Goal: Transaction & Acquisition: Purchase product/service

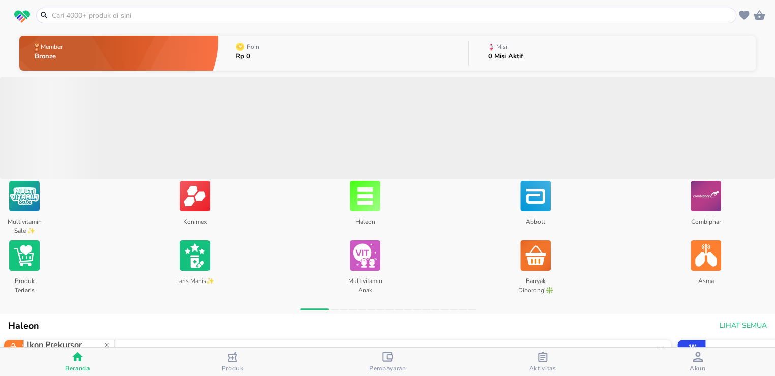
click at [695, 365] on span "Akun" at bounding box center [697, 369] width 16 height 8
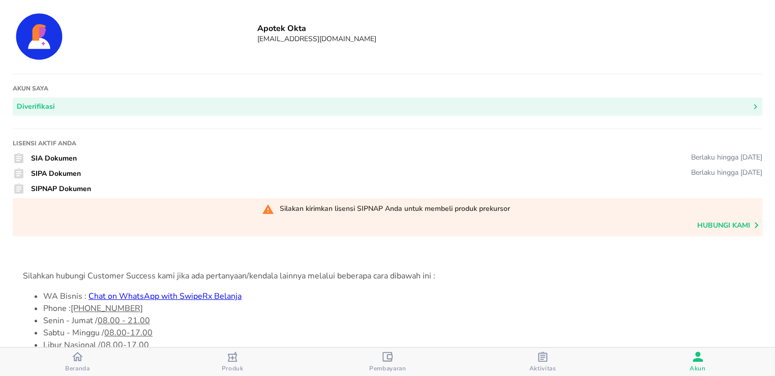
click at [228, 359] on div "Produk" at bounding box center [233, 362] width 22 height 21
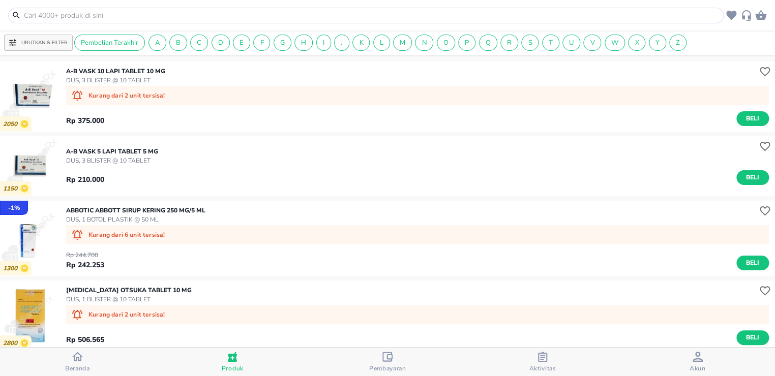
drag, startPoint x: 190, startPoint y: 14, endPoint x: 194, endPoint y: 7, distance: 8.0
click at [189, 15] on input "text" at bounding box center [372, 15] width 698 height 11
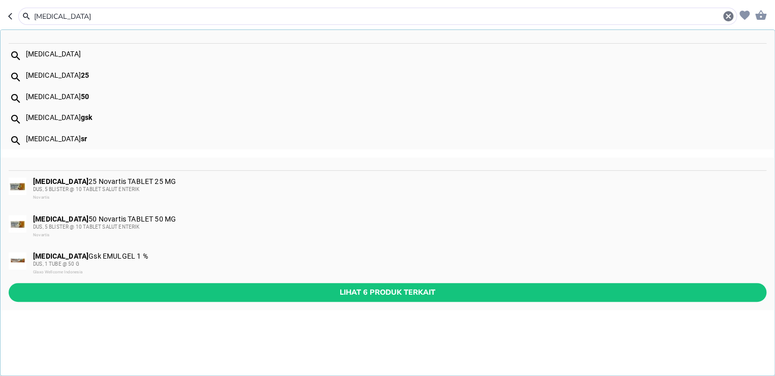
type input "[MEDICAL_DATA]"
click at [112, 257] on div "[MEDICAL_DATA] Gsk EMULGEL 1 % DUS, 1 TUBE @ 50 G Glaxo Wellcome [GEOGRAPHIC_DA…" at bounding box center [399, 264] width 732 height 24
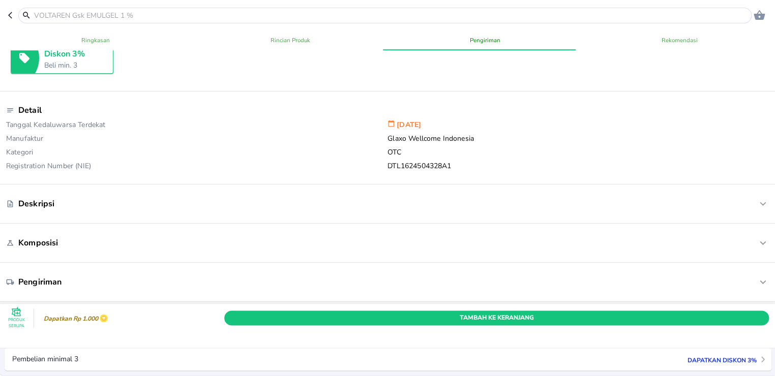
scroll to position [169, 0]
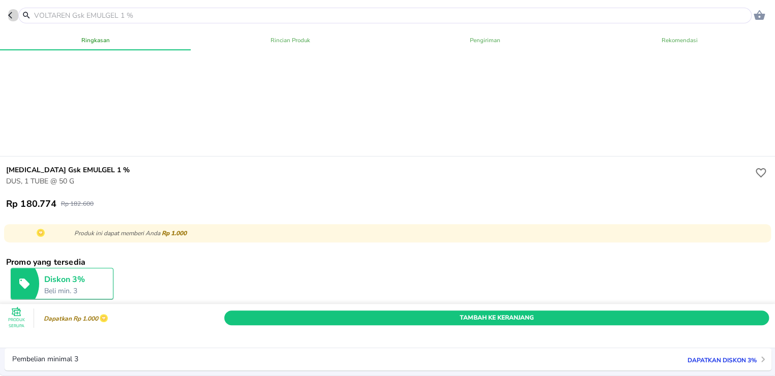
drag, startPoint x: 12, startPoint y: 16, endPoint x: 27, endPoint y: 35, distance: 24.2
click at [12, 16] on icon "button" at bounding box center [12, 15] width 8 height 8
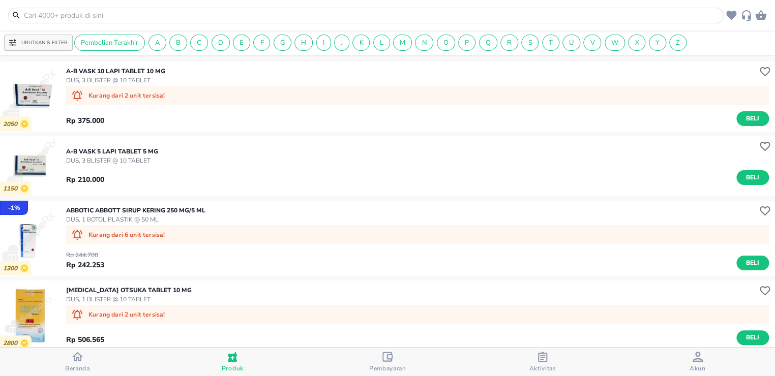
click at [170, 11] on input "text" at bounding box center [372, 15] width 698 height 11
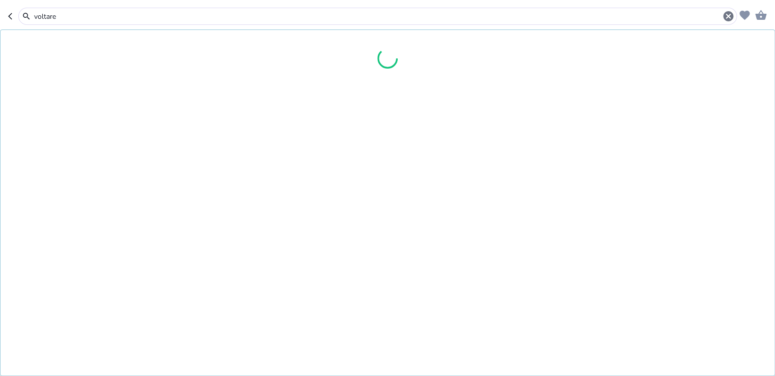
type input "[MEDICAL_DATA]"
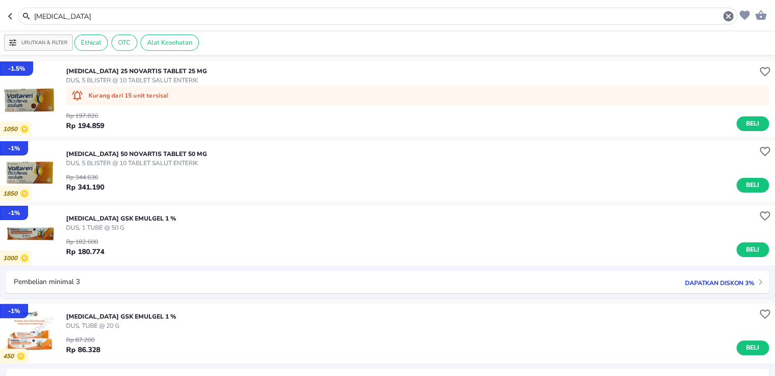
scroll to position [113, 0]
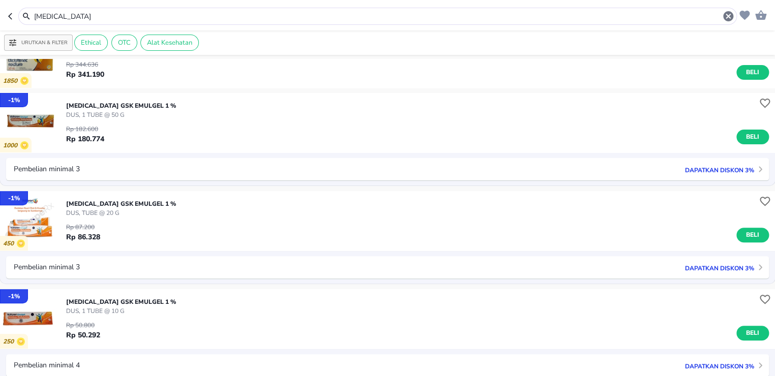
click at [97, 211] on p "DUS, TUBE @ 20 G" at bounding box center [121, 212] width 110 height 9
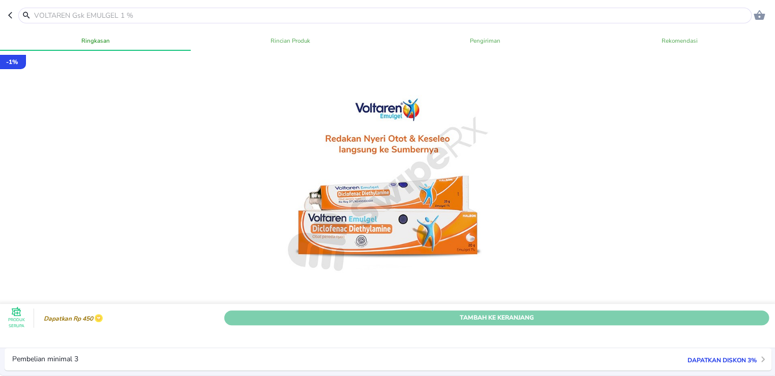
click at [655, 311] on button "Tambah Ke Keranjang" at bounding box center [496, 318] width 545 height 15
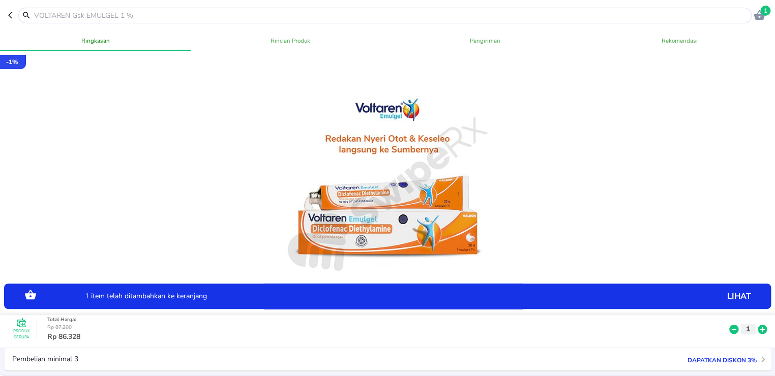
click at [758, 325] on icon at bounding box center [762, 329] width 9 height 9
click at [726, 296] on p "lihat" at bounding box center [691, 296] width 120 height 0
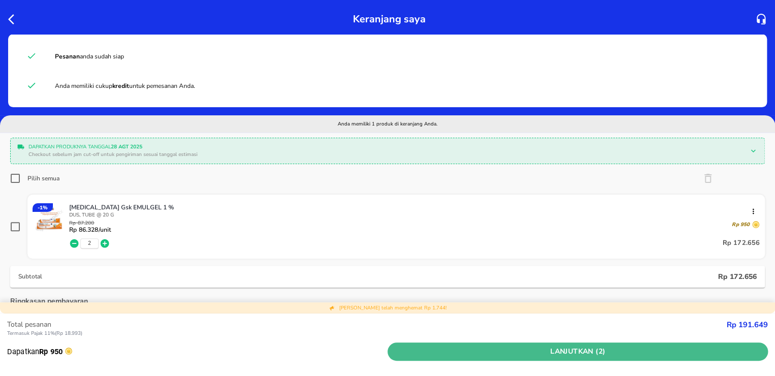
click at [729, 352] on span "Lanjutkan (2)" at bounding box center [578, 352] width 372 height 13
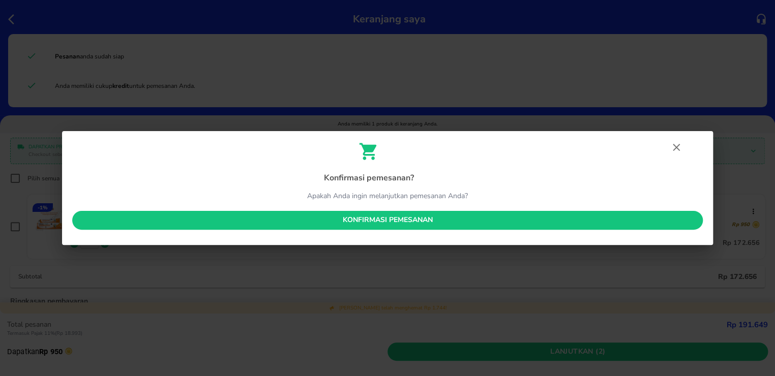
drag, startPoint x: 480, startPoint y: 219, endPoint x: 472, endPoint y: 222, distance: 8.7
click at [481, 220] on span "Konfirmasi pemesanan" at bounding box center [387, 220] width 614 height 13
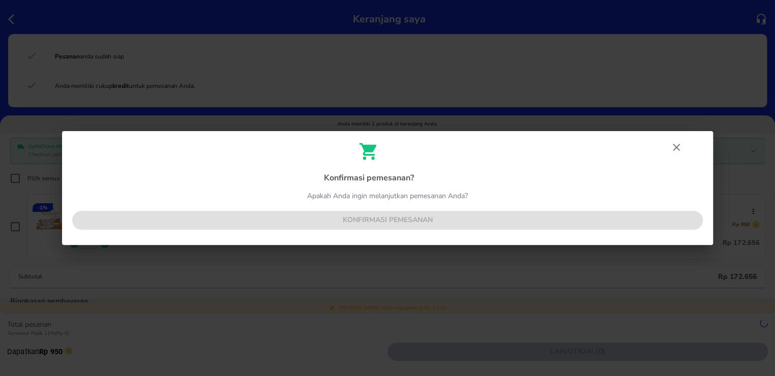
click at [476, 220] on div "Konfirmasi pemesanan ? Apakah Anda ingin melanjutkan pemesanan Anda? Konfirmasi…" at bounding box center [387, 188] width 651 height 114
click at [672, 146] on icon "button" at bounding box center [676, 147] width 12 height 12
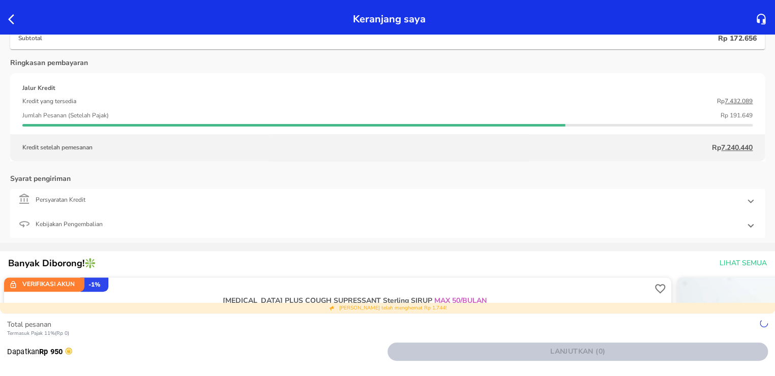
scroll to position [56, 0]
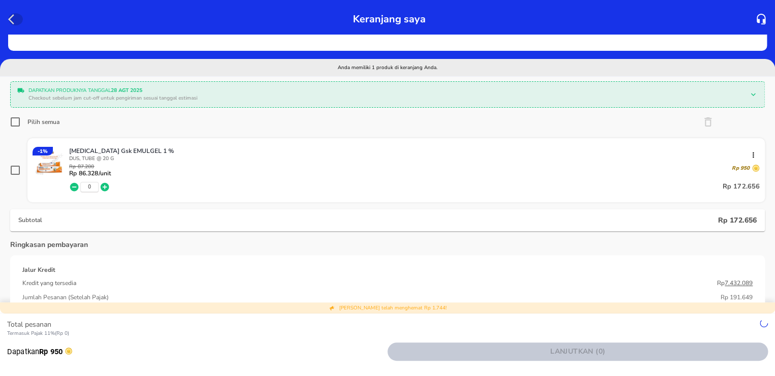
click at [13, 19] on icon "button" at bounding box center [14, 19] width 12 height 12
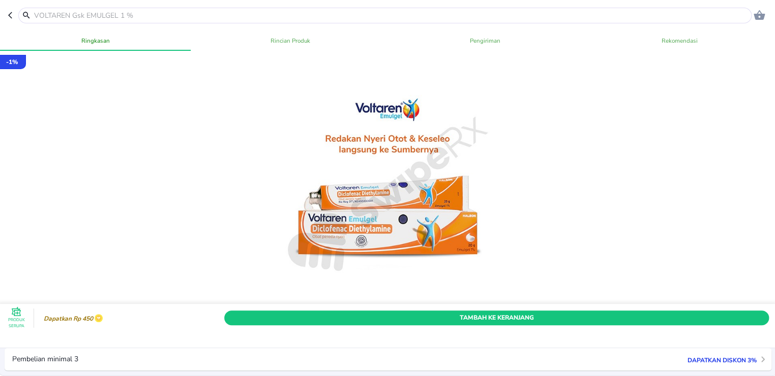
scroll to position [169, 0]
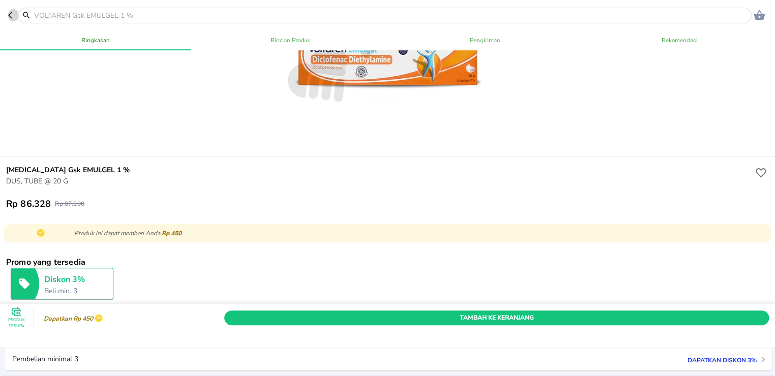
click at [9, 17] on icon "button" at bounding box center [12, 15] width 8 height 8
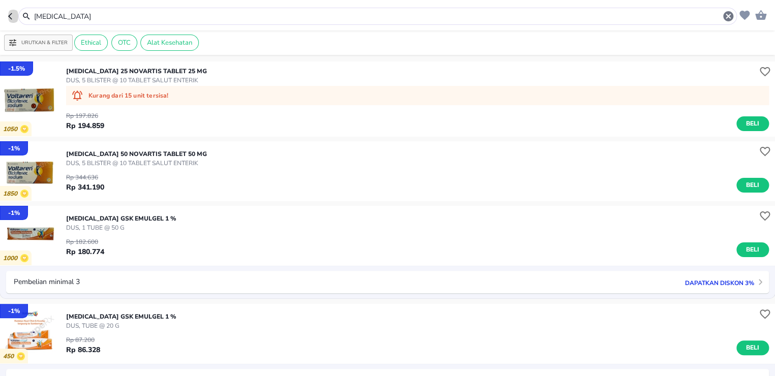
click at [9, 15] on icon "button" at bounding box center [12, 16] width 8 height 8
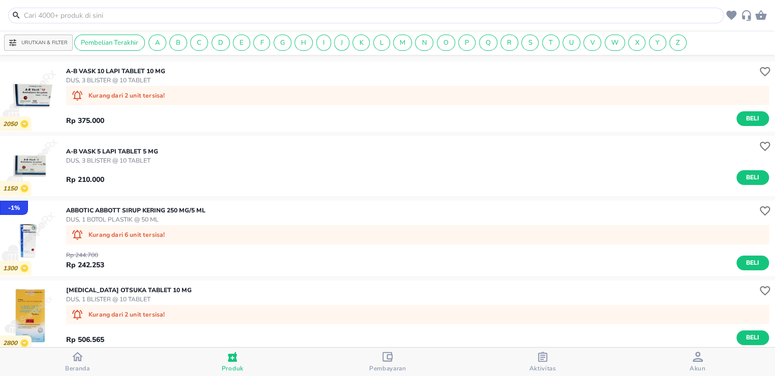
click at [537, 365] on span "Aktivitas" at bounding box center [542, 369] width 27 height 8
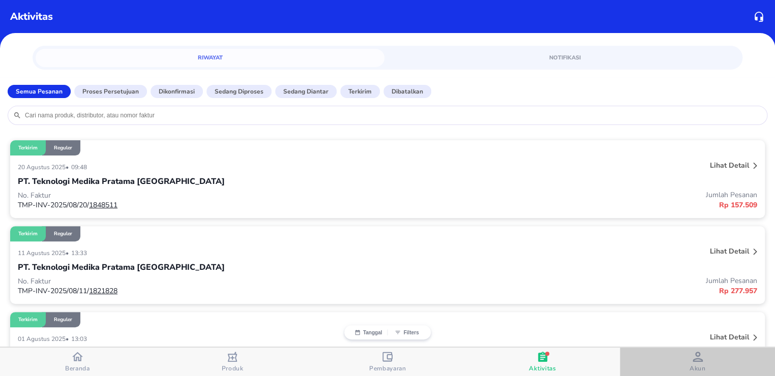
drag, startPoint x: 689, startPoint y: 362, endPoint x: 595, endPoint y: 364, distance: 93.6
click at [689, 362] on div "Akun" at bounding box center [697, 362] width 16 height 21
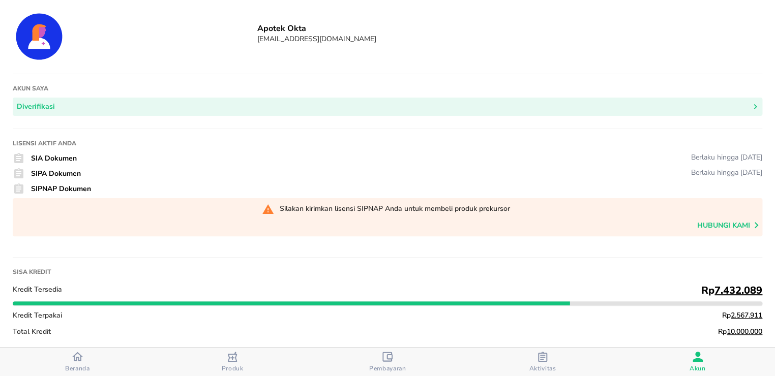
click at [239, 361] on div "Produk" at bounding box center [233, 362] width 22 height 21
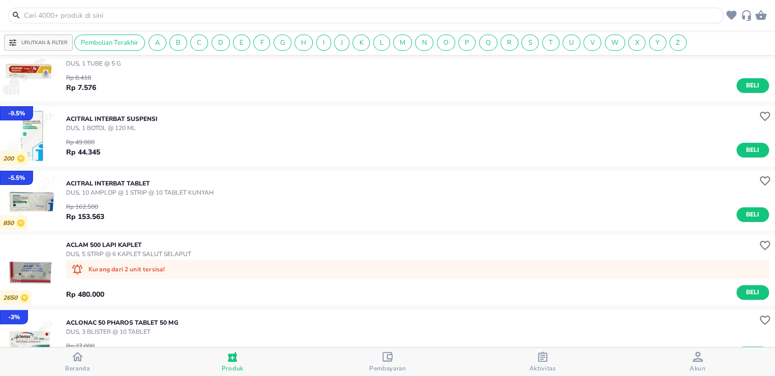
scroll to position [1831, 0]
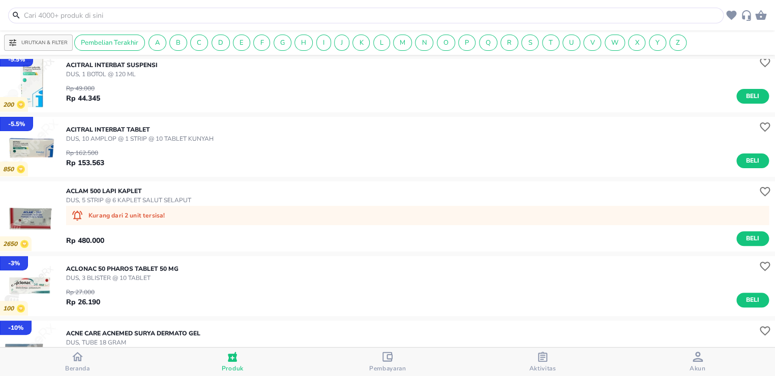
click at [384, 355] on icon "button" at bounding box center [387, 357] width 10 height 10
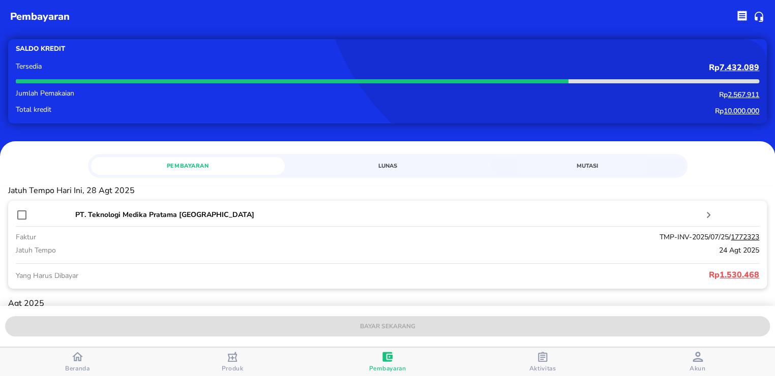
click at [532, 363] on div "Aktivitas" at bounding box center [542, 362] width 27 height 21
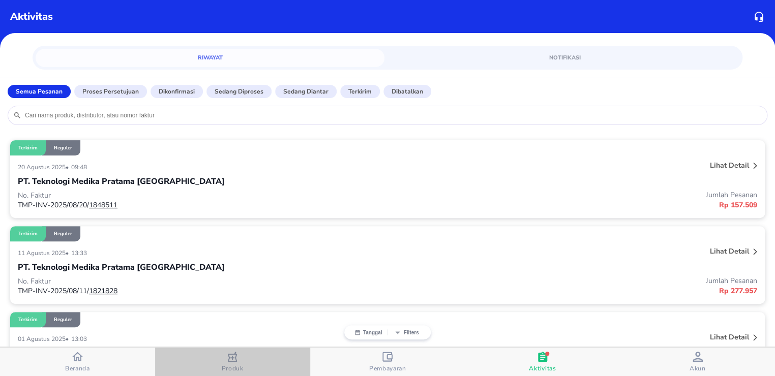
click at [235, 354] on icon "button" at bounding box center [232, 357] width 10 height 10
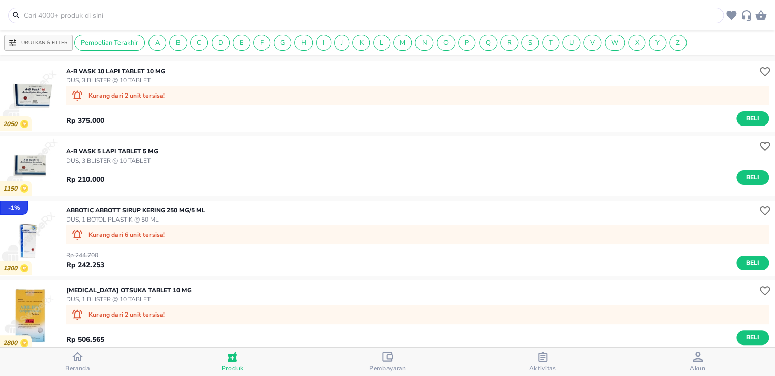
click at [257, 16] on input "text" at bounding box center [372, 15] width 698 height 11
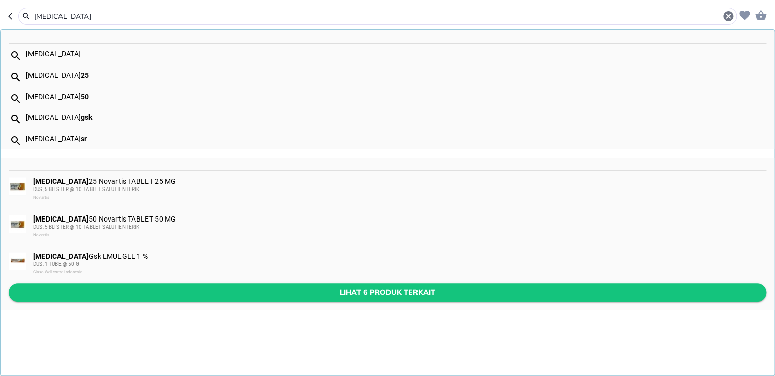
type input "[MEDICAL_DATA]"
click at [95, 289] on span "Lihat 6 produk terkait" at bounding box center [387, 292] width 741 height 13
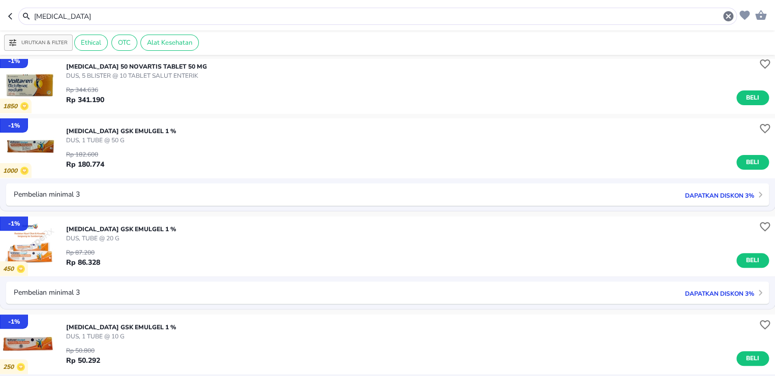
scroll to position [113, 0]
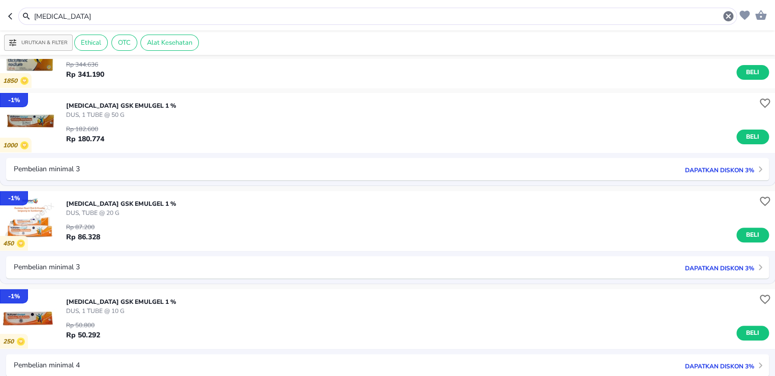
click at [104, 201] on p "[MEDICAL_DATA] Gsk EMULGEL 1 %" at bounding box center [121, 203] width 110 height 9
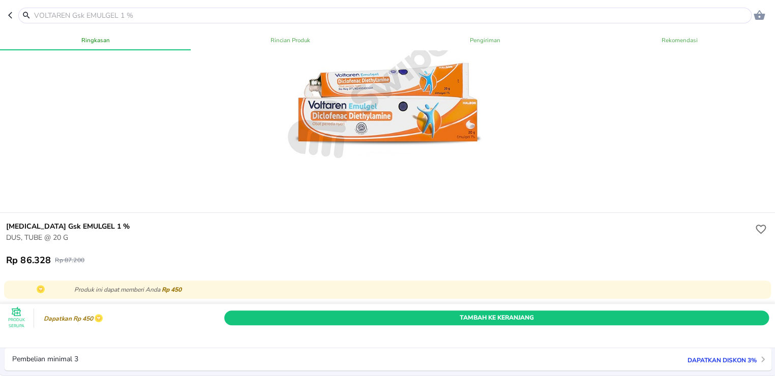
scroll to position [226, 0]
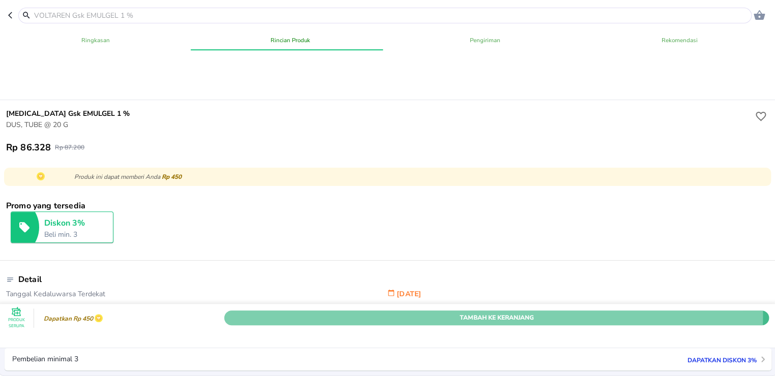
click at [418, 313] on span "Tambah Ke Keranjang" at bounding box center [496, 318] width 529 height 11
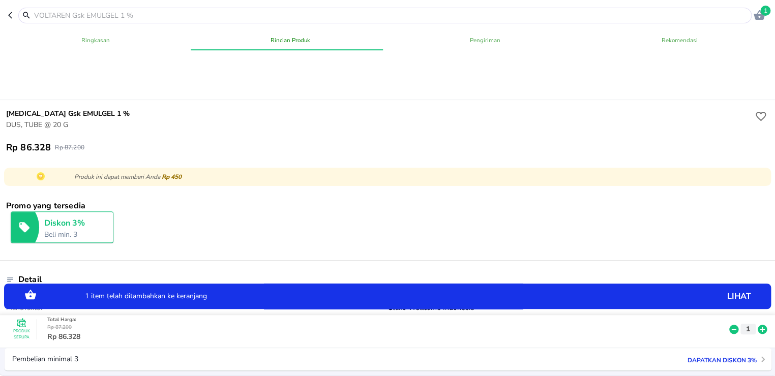
click at [758, 325] on icon at bounding box center [762, 329] width 9 height 9
click at [730, 296] on p "lihat" at bounding box center [691, 296] width 120 height 0
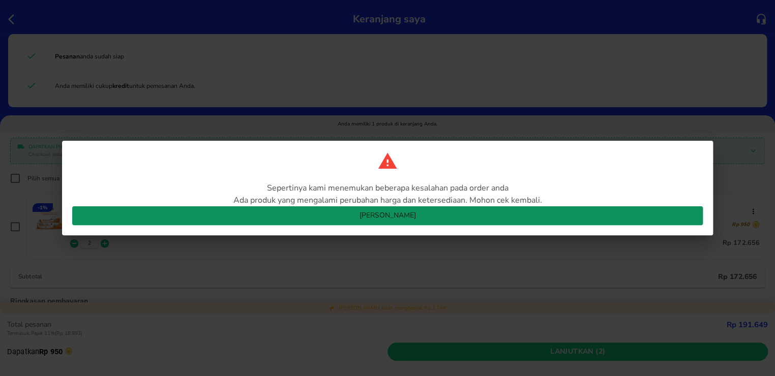
click at [391, 216] on span "[PERSON_NAME]" at bounding box center [387, 215] width 614 height 13
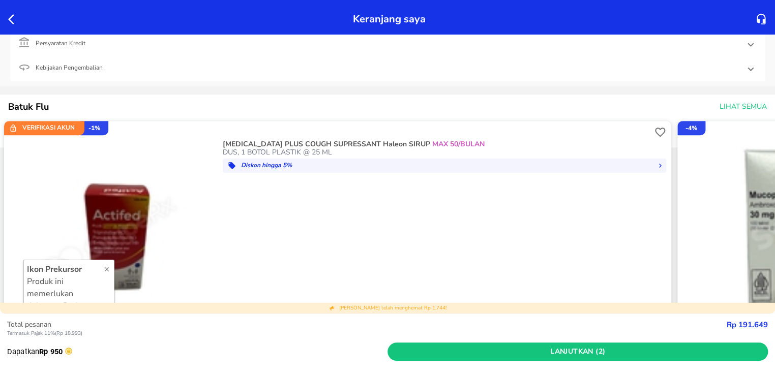
scroll to position [282, 0]
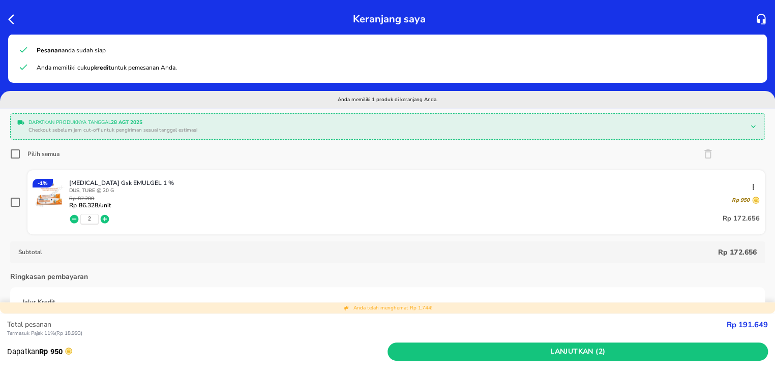
scroll to position [169, 0]
click at [5, 21] on div "Keranjang saya" at bounding box center [387, 17] width 775 height 34
click at [10, 21] on icon "button" at bounding box center [11, 19] width 6 height 10
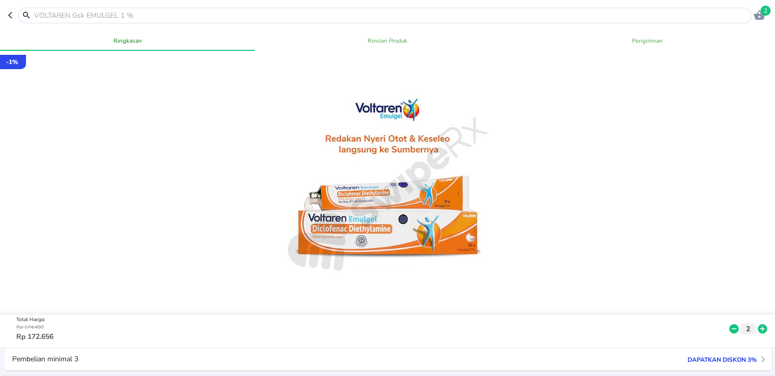
click at [9, 17] on icon "button" at bounding box center [12, 15] width 8 height 8
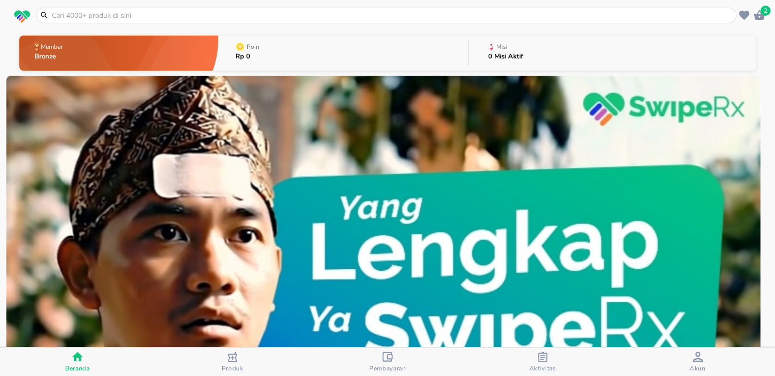
click at [699, 370] on span "Akun" at bounding box center [697, 369] width 16 height 8
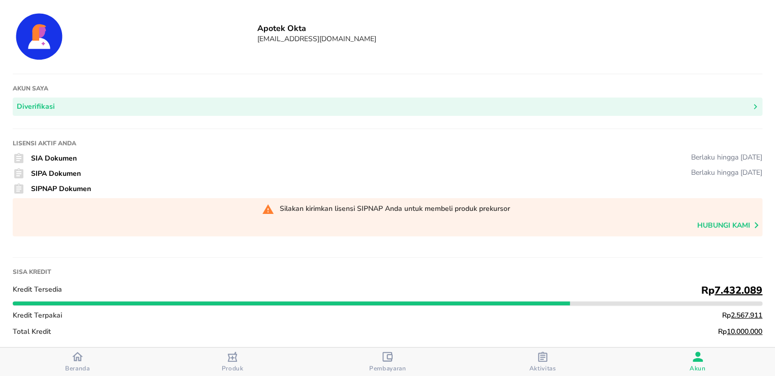
click at [231, 363] on div "button" at bounding box center [232, 358] width 10 height 13
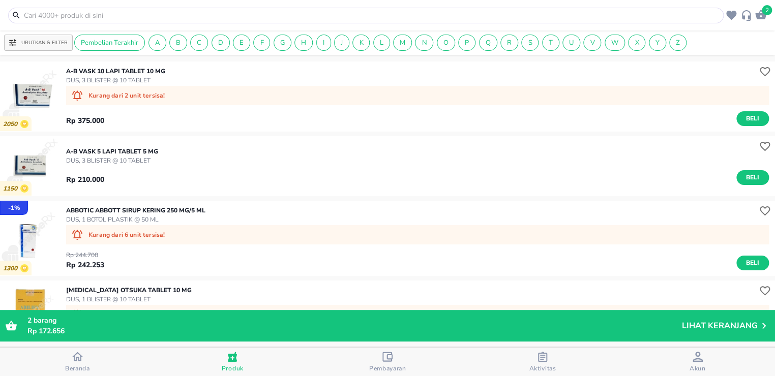
click at [708, 326] on p "Lihat Keranjang" at bounding box center [720, 326] width 76 height 0
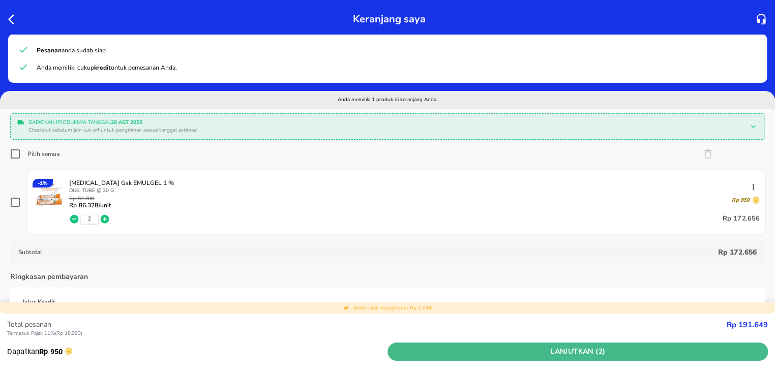
click at [509, 343] on button "Lanjutkan (2)" at bounding box center [577, 352] width 380 height 19
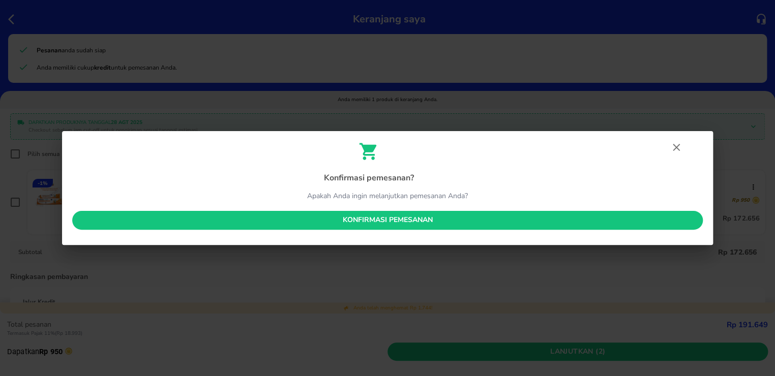
click at [398, 214] on span "Konfirmasi pemesanan" at bounding box center [387, 220] width 614 height 13
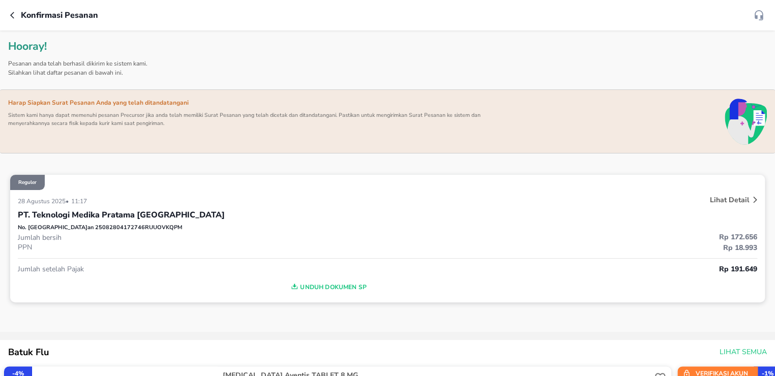
click at [106, 227] on p "No. Pesanan 25082804172746RUUOVKQPM" at bounding box center [100, 228] width 165 height 9
copy p "No. Pesanan 25082804172746RUUOVKQPM"
click at [112, 224] on p "No. Pesanan 25082804172746RUUOVKQPM" at bounding box center [100, 228] width 165 height 9
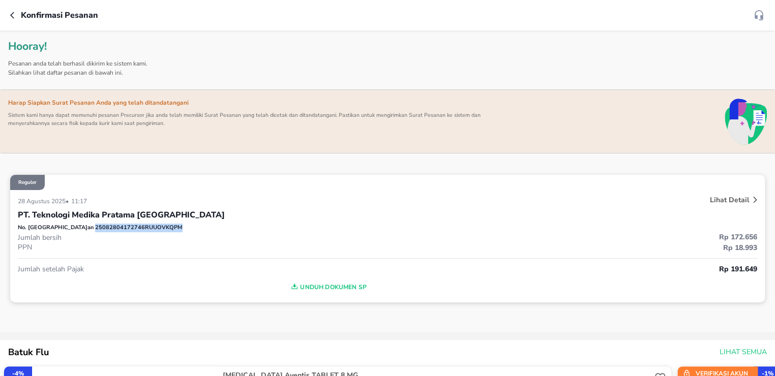
click at [112, 224] on p "No. Pesanan 25082804172746RUUOVKQPM" at bounding box center [100, 228] width 165 height 9
